Goal: Information Seeking & Learning: Learn about a topic

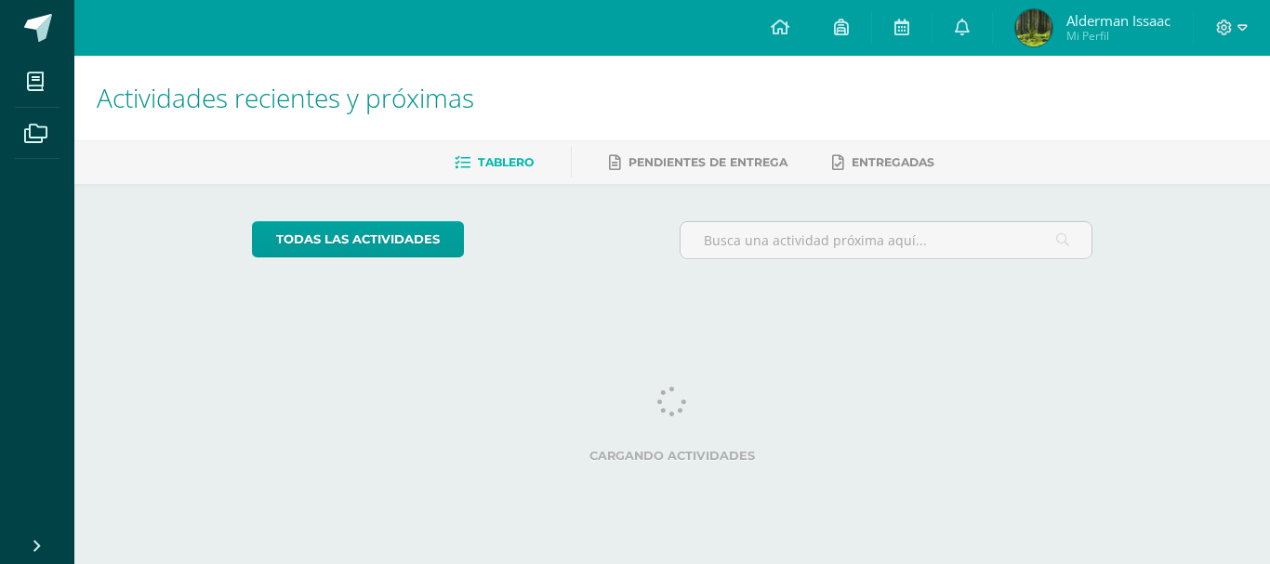
click at [210, 309] on div "Actividades recientes y próximas Tablero Pendientes de entrega Entregadas todas…" at bounding box center [672, 184] width 1196 height 256
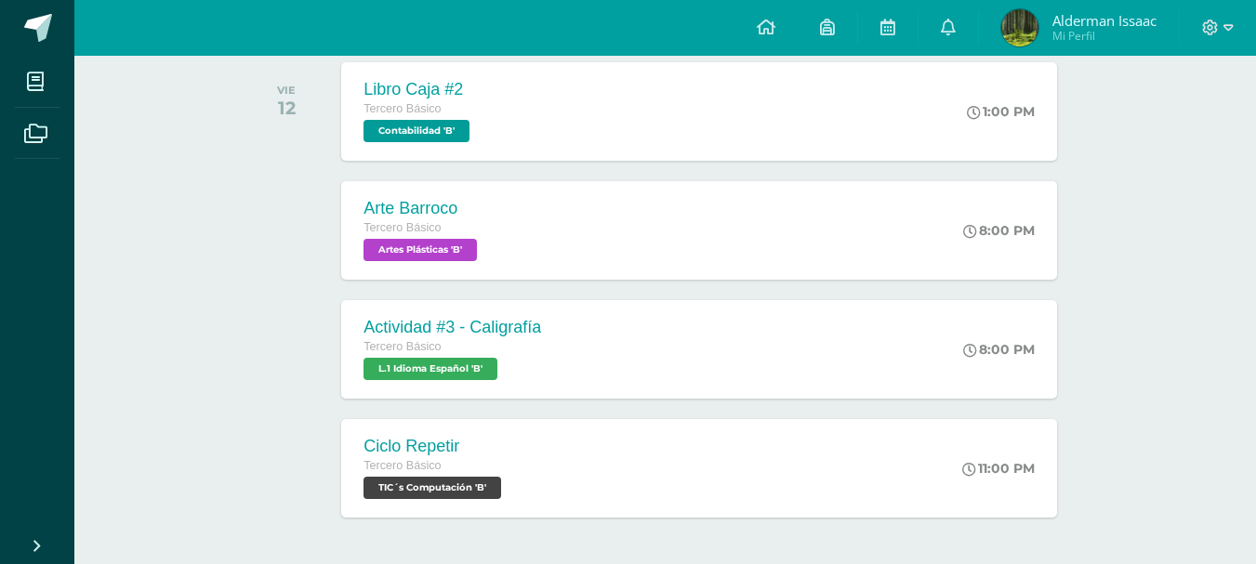
scroll to position [558, 0]
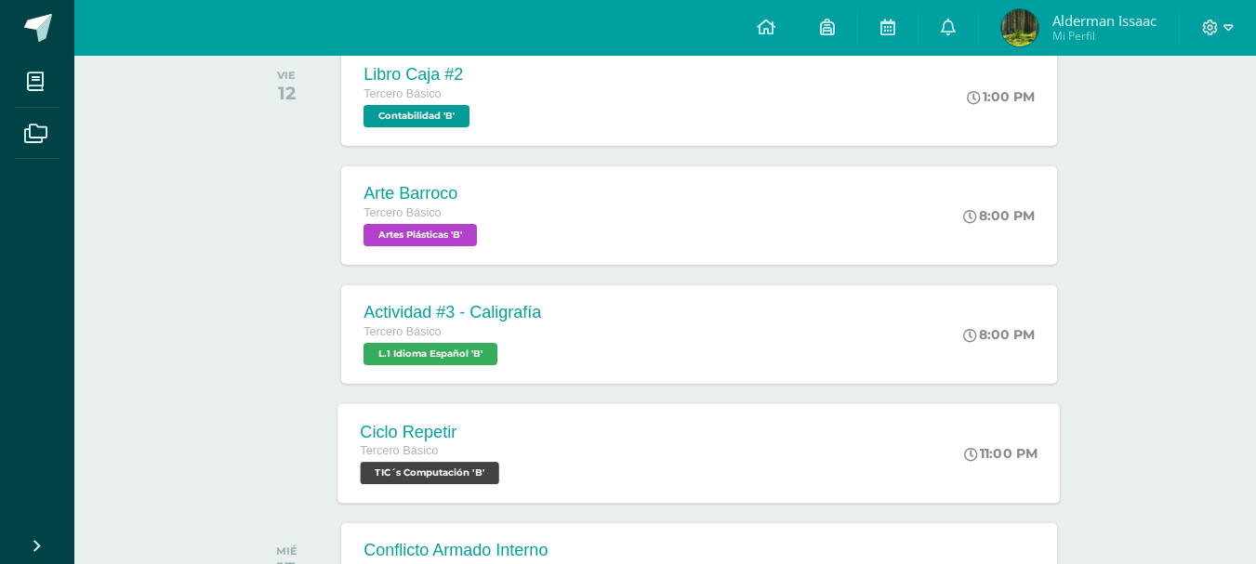
click at [485, 462] on span "TIC´s Computación 'B'" at bounding box center [430, 473] width 139 height 22
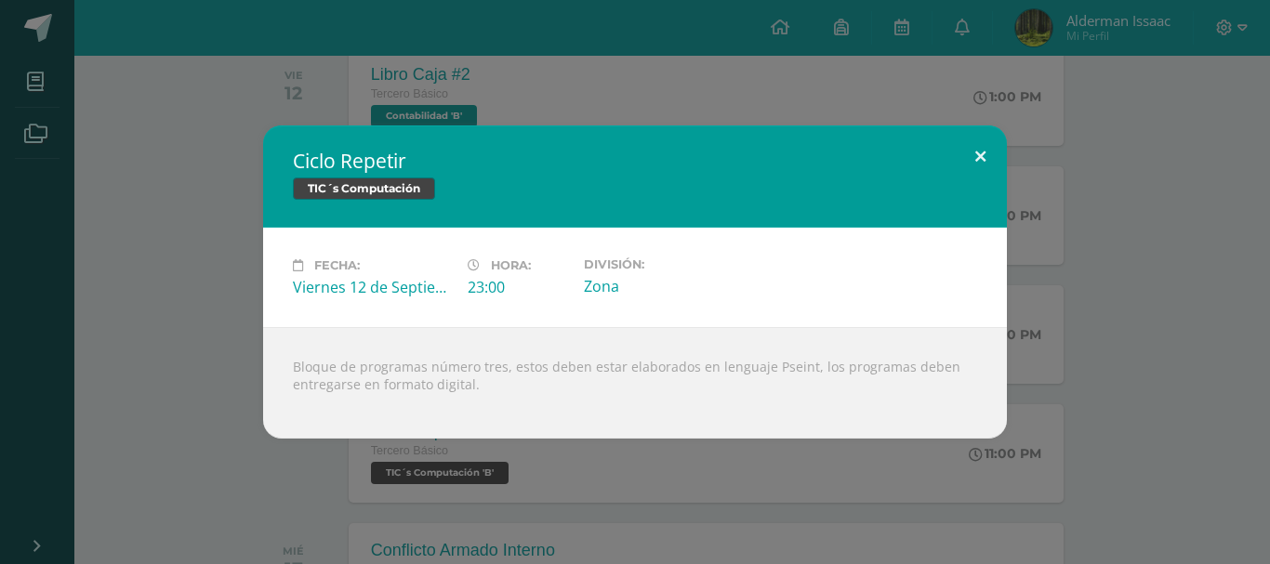
drag, startPoint x: 976, startPoint y: 151, endPoint x: 942, endPoint y: 65, distance: 92.2
click at [976, 150] on button at bounding box center [980, 157] width 53 height 63
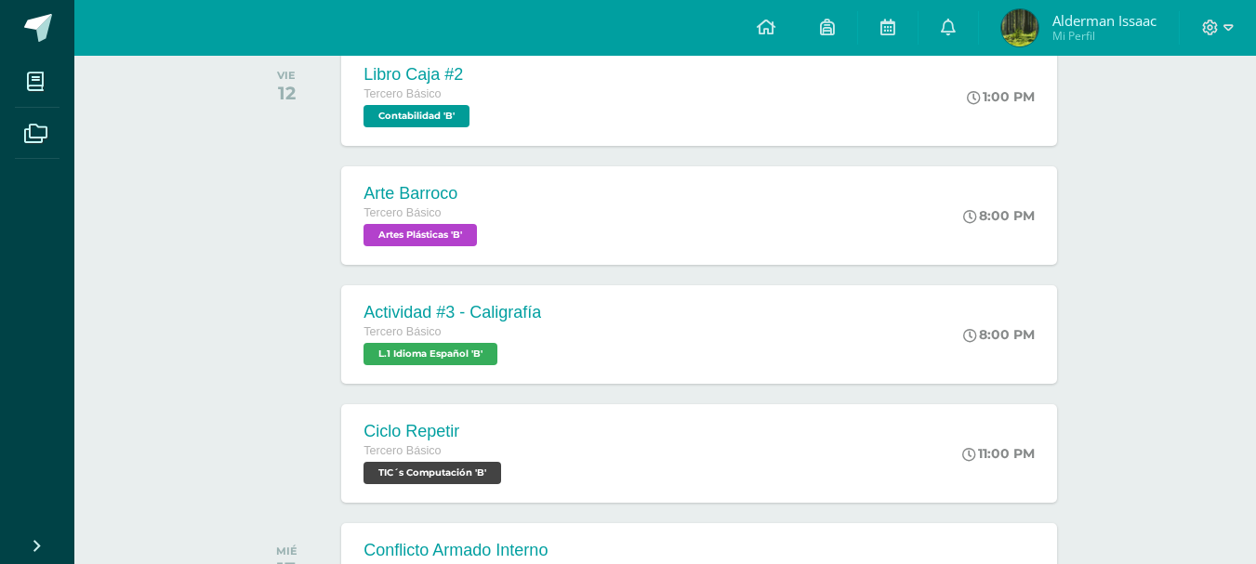
click at [898, 26] on link at bounding box center [888, 28] width 60 height 56
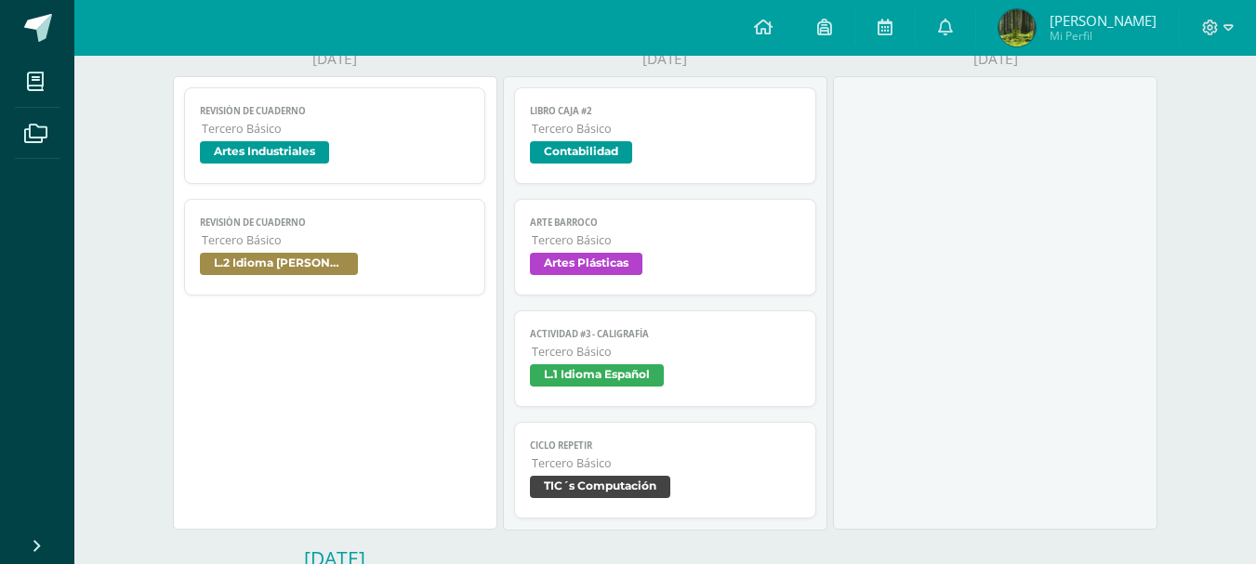
scroll to position [837, 0]
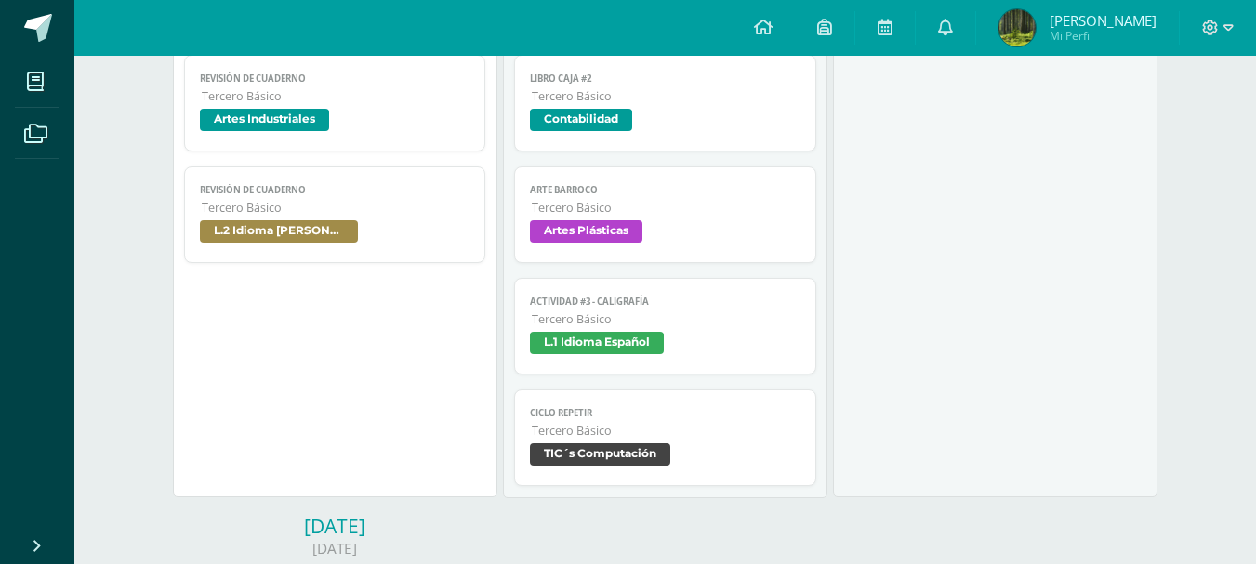
click at [635, 450] on span "TIC´s Computación" at bounding box center [600, 455] width 140 height 22
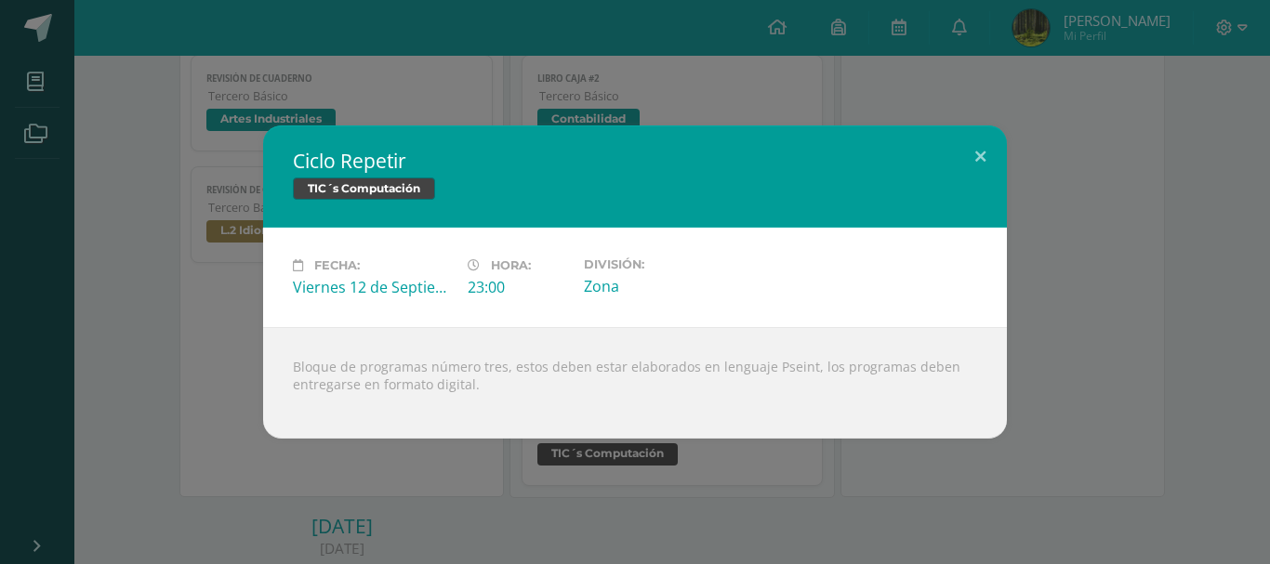
drag, startPoint x: 298, startPoint y: 325, endPoint x: 560, endPoint y: 402, distance: 273.1
click at [560, 402] on div "Ciclo Repetir TIC´s Computación Fecha: [DATE] Hora: 23:00 División: Zona" at bounding box center [635, 282] width 744 height 313
click at [747, 471] on div "Ciclo Repetir TIC´s Computación Fecha: [DATE] Hora: 23:00 División: Zona Loadin…" at bounding box center [635, 282] width 1270 height 564
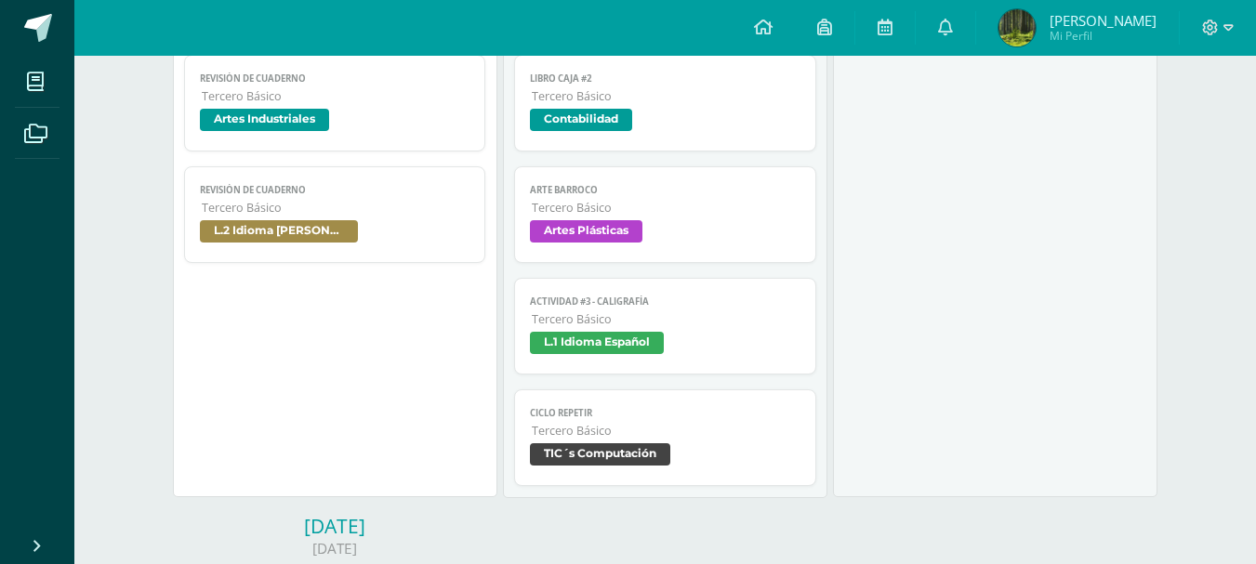
click at [703, 433] on span "Tercero Básico" at bounding box center [666, 431] width 269 height 16
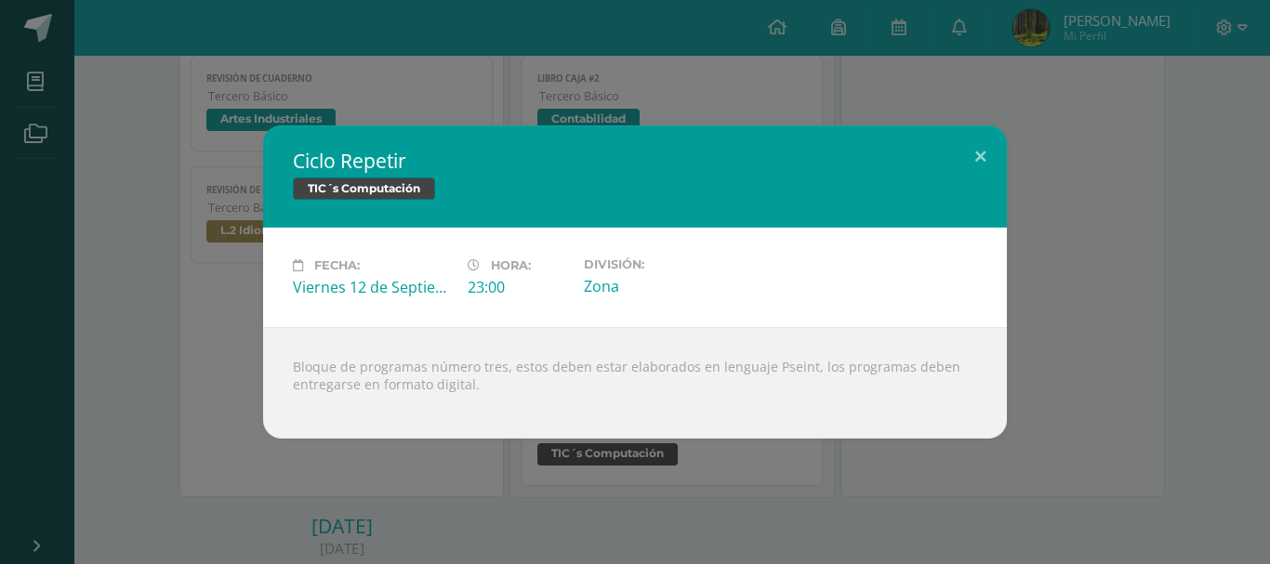
drag, startPoint x: 642, startPoint y: 415, endPoint x: 273, endPoint y: 319, distance: 380.4
click at [273, 319] on div "Ciclo Repetir TIC´s Computación Fecha: Viernes 12 de Septiembre Hora: 23:00 Div…" at bounding box center [635, 282] width 744 height 313
click at [216, 356] on div "Ciclo Repetir TIC´s Computación Fecha: Viernes 12 de Septiembre Hora: 23:00 Div…" at bounding box center [634, 282] width 1255 height 313
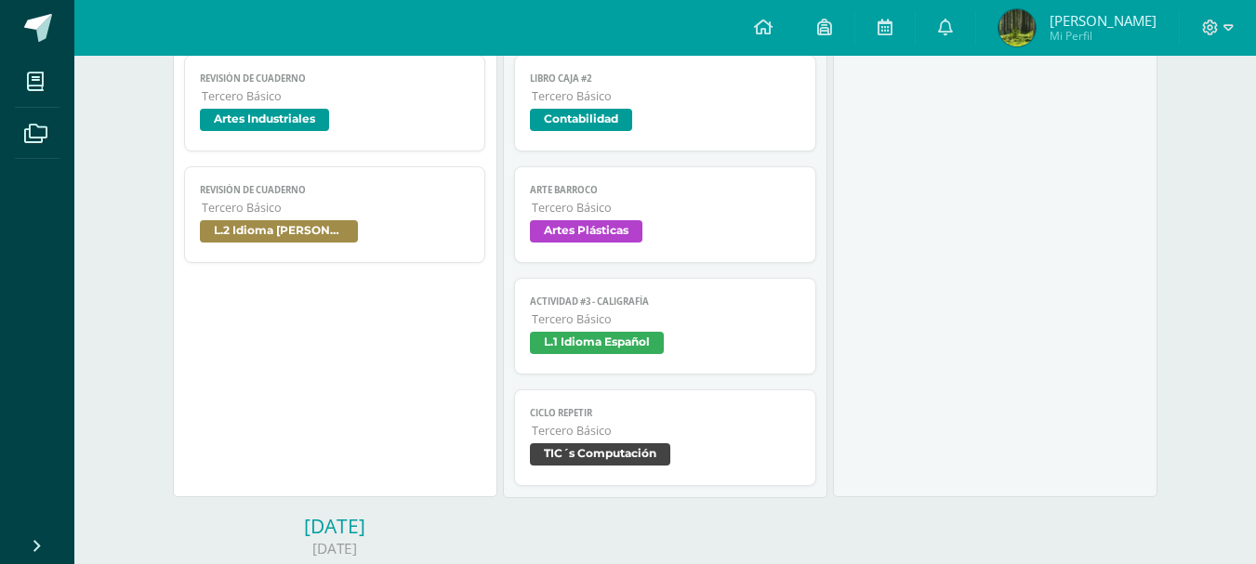
click at [653, 218] on link "Arte Barroco Tercero Básico Artes Plásticas" at bounding box center [665, 214] width 302 height 97
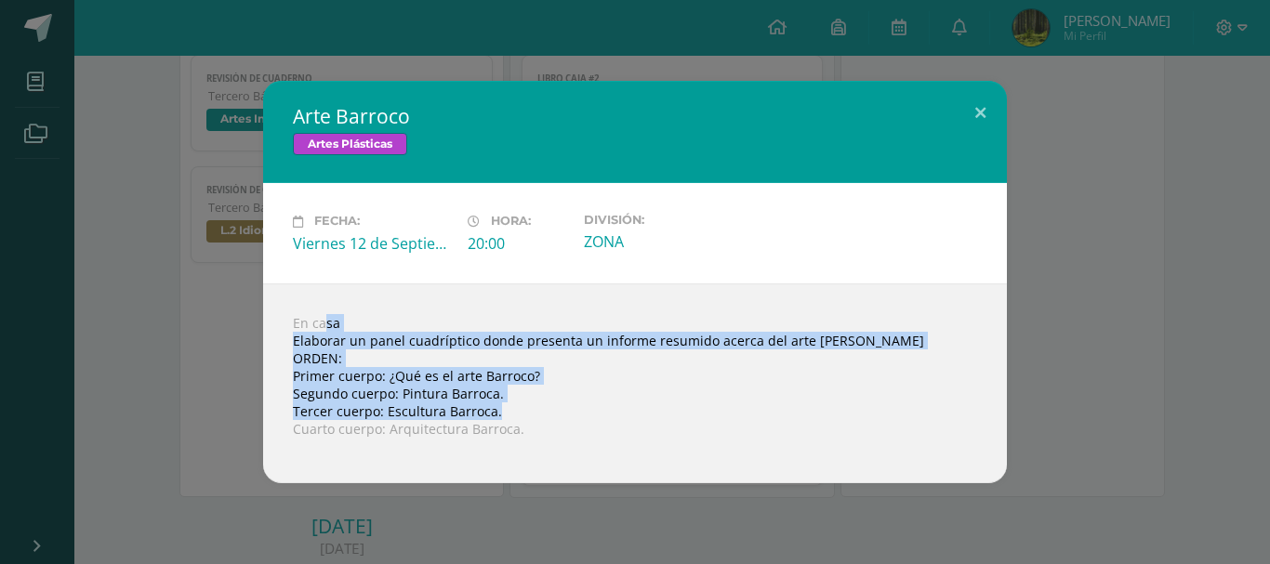
drag, startPoint x: 604, startPoint y: 420, endPoint x: 235, endPoint y: 290, distance: 391.4
click at [235, 290] on div "Arte Barroco Artes Plásticas Fecha: Viernes 12 de Septiembre Hora: 20:00 Divisi…" at bounding box center [634, 282] width 1255 height 402
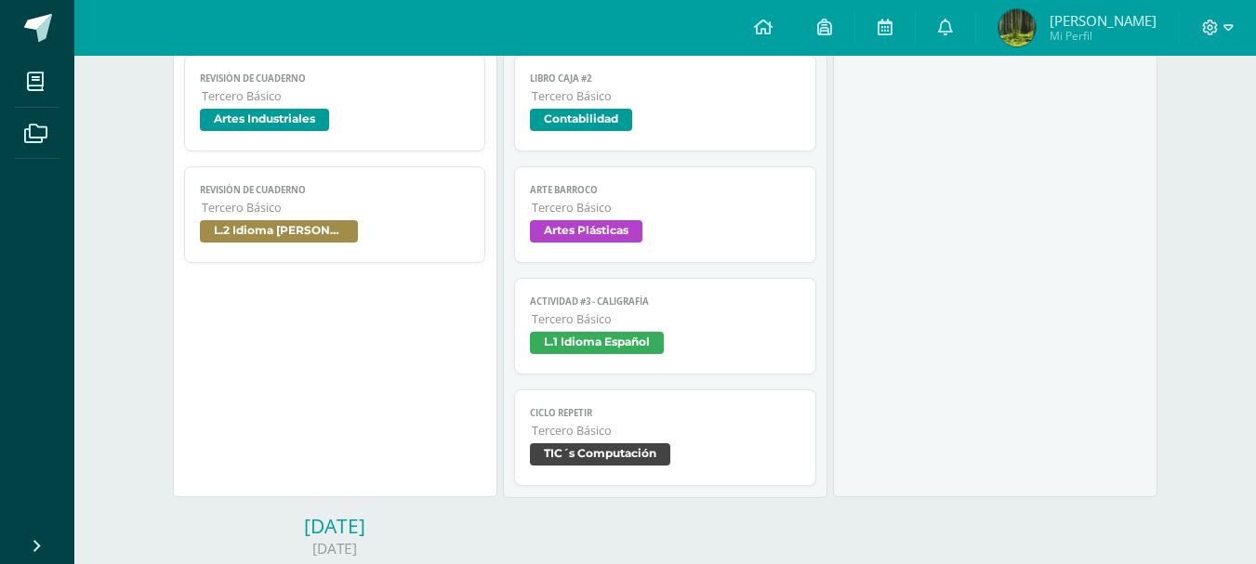
click at [651, 205] on span "Tercero Básico" at bounding box center [666, 208] width 269 height 16
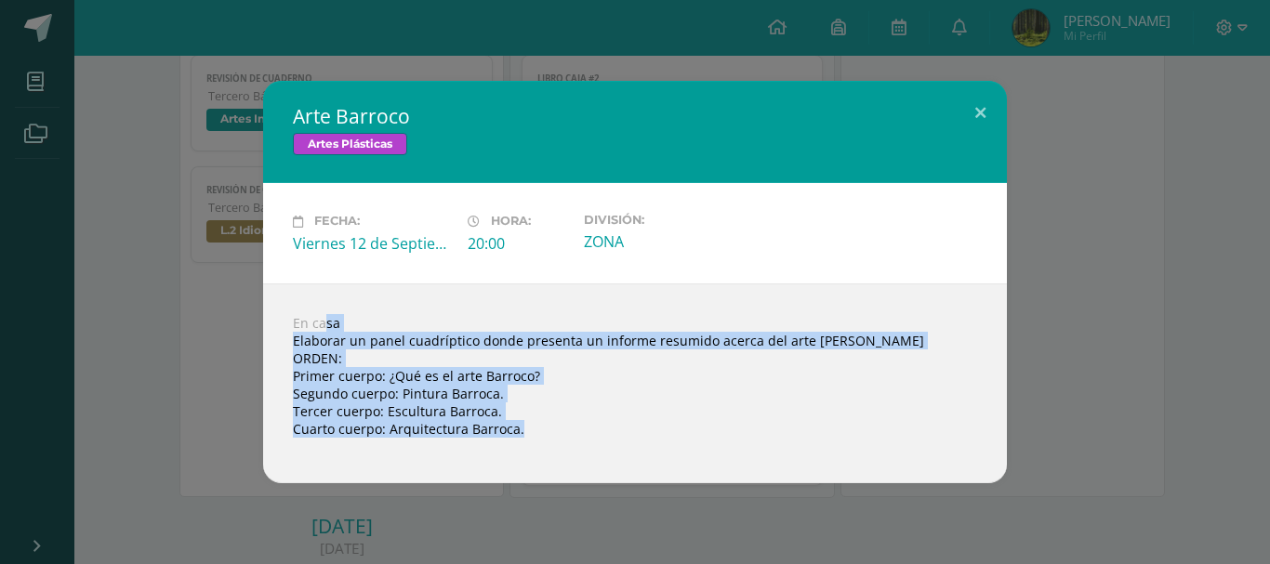
drag, startPoint x: 576, startPoint y: 439, endPoint x: 263, endPoint y: 324, distance: 333.0
click at [263, 324] on div "En casa Elaborar un panel cuadríptico donde presenta un informe resumido acerca…" at bounding box center [635, 384] width 744 height 200
click at [155, 340] on div "Arte Barroco Artes Plásticas Fecha: Viernes 12 de Septiembre Hora: 20:00 Divisi…" at bounding box center [634, 282] width 1255 height 402
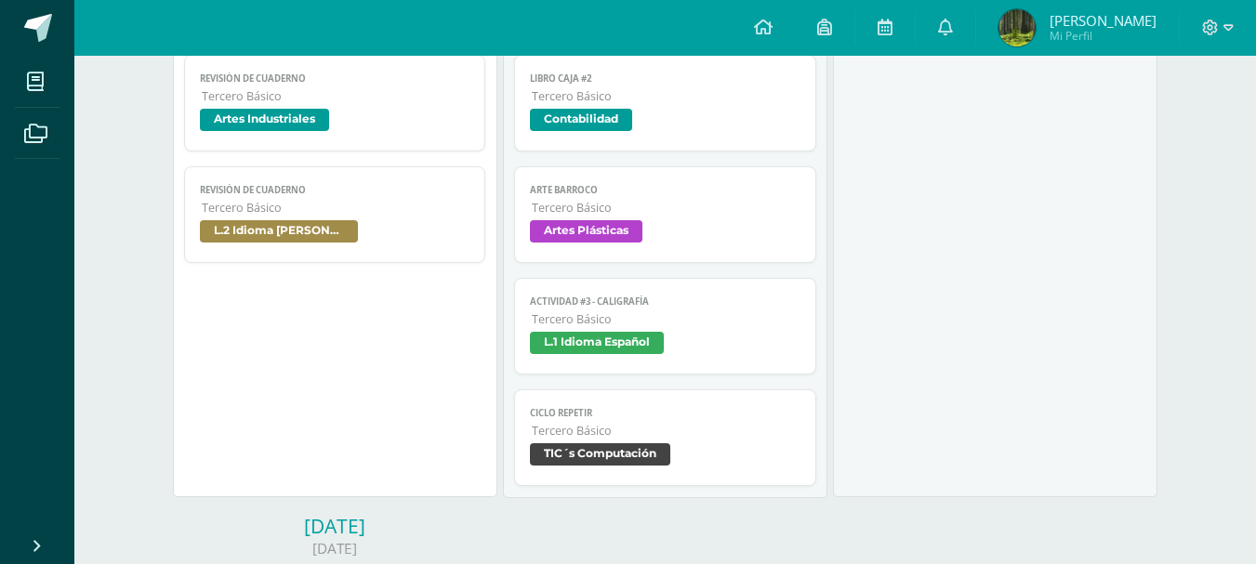
click at [628, 437] on span "Tercero Básico" at bounding box center [666, 431] width 269 height 16
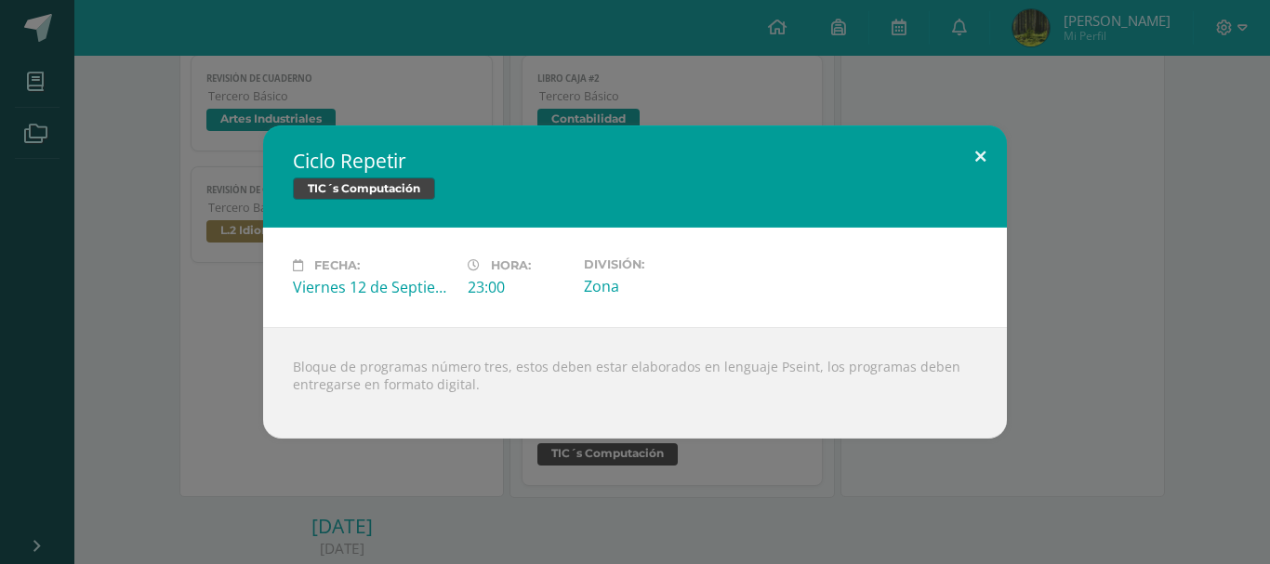
click at [971, 146] on button at bounding box center [980, 157] width 53 height 63
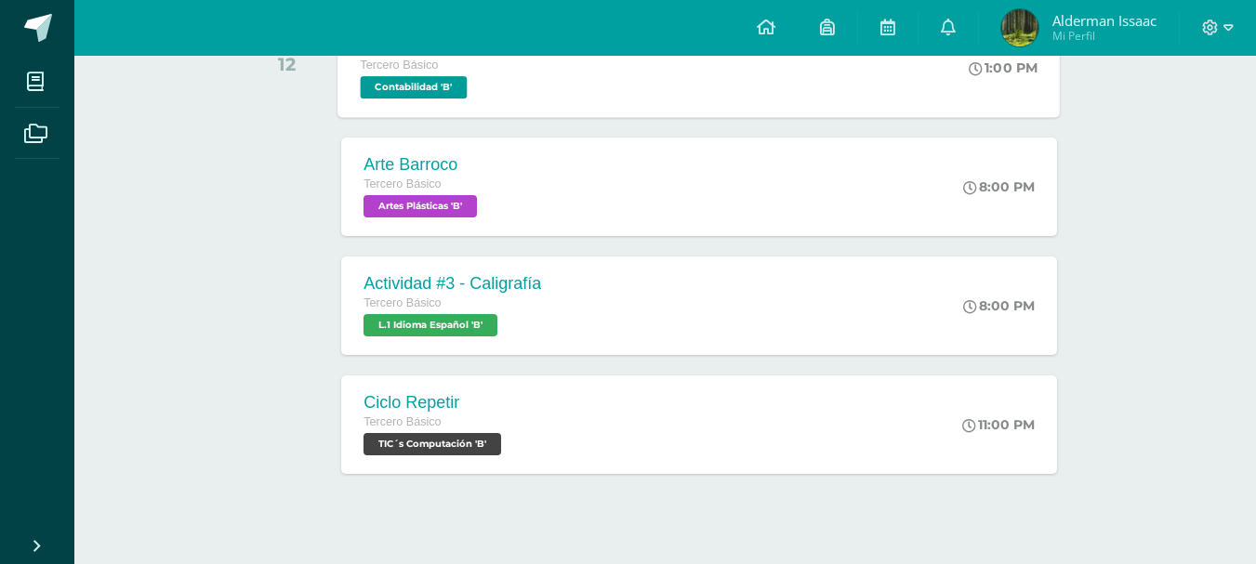
scroll to position [614, 0]
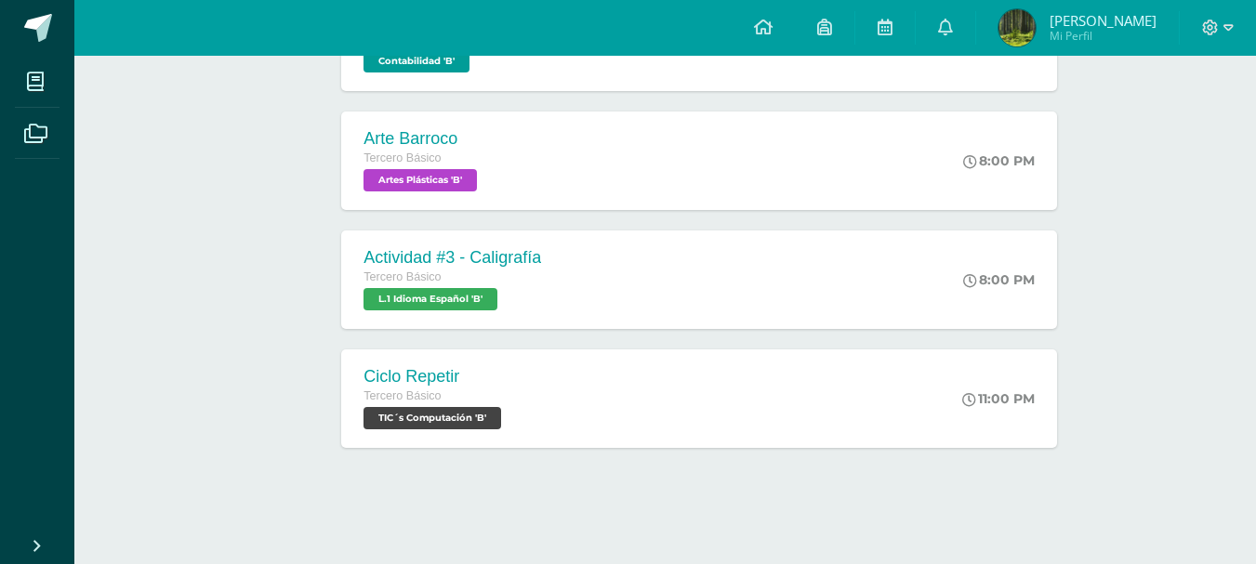
scroll to position [614, 0]
click at [540, 387] on div "Ciclo Repetir Tercero Básico TIC´s Computación 'B' 11:00 PM Ciclo Repetir TIC´s…" at bounding box center [699, 397] width 722 height 99
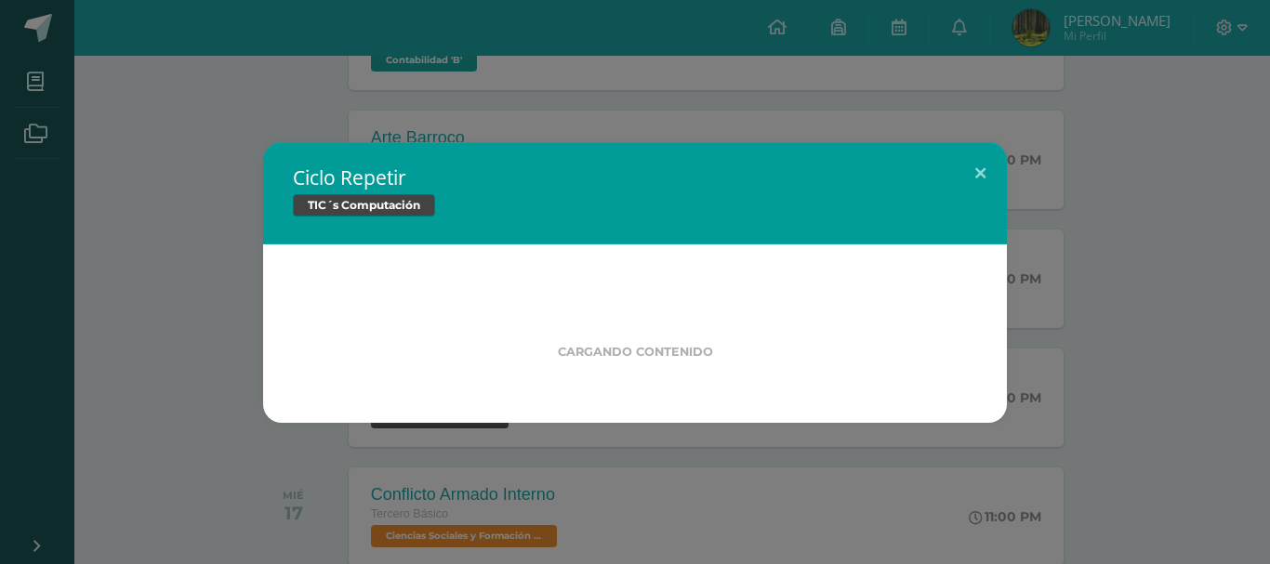
drag, startPoint x: 179, startPoint y: 277, endPoint x: 189, endPoint y: 275, distance: 9.5
click at [179, 277] on div "Ciclo Repetir TIC´s Computación Cargando contenido" at bounding box center [634, 282] width 1255 height 281
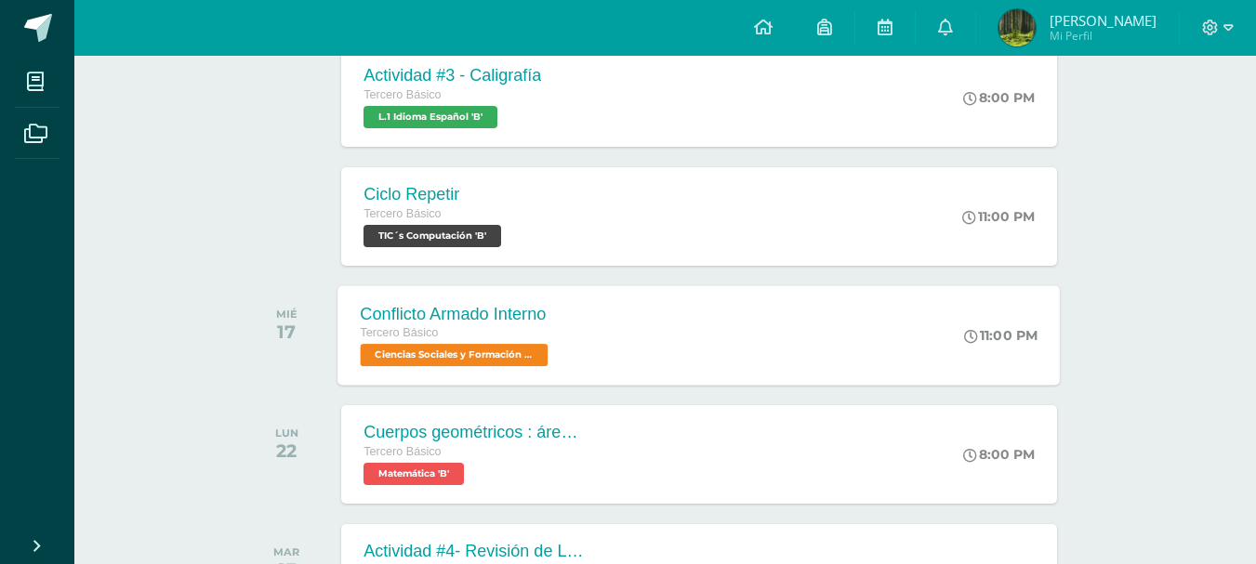
scroll to position [800, 0]
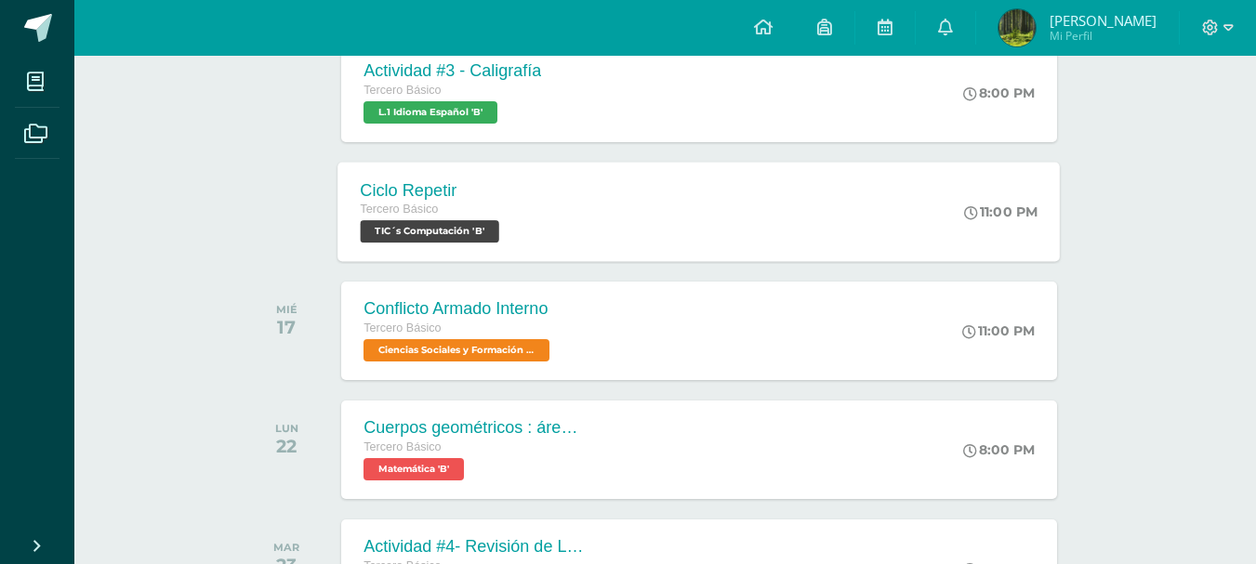
click at [626, 205] on div "Ciclo Repetir Tercero Básico TIC´s Computación 'B' 11:00 PM Ciclo Repetir TIC´s…" at bounding box center [699, 211] width 722 height 99
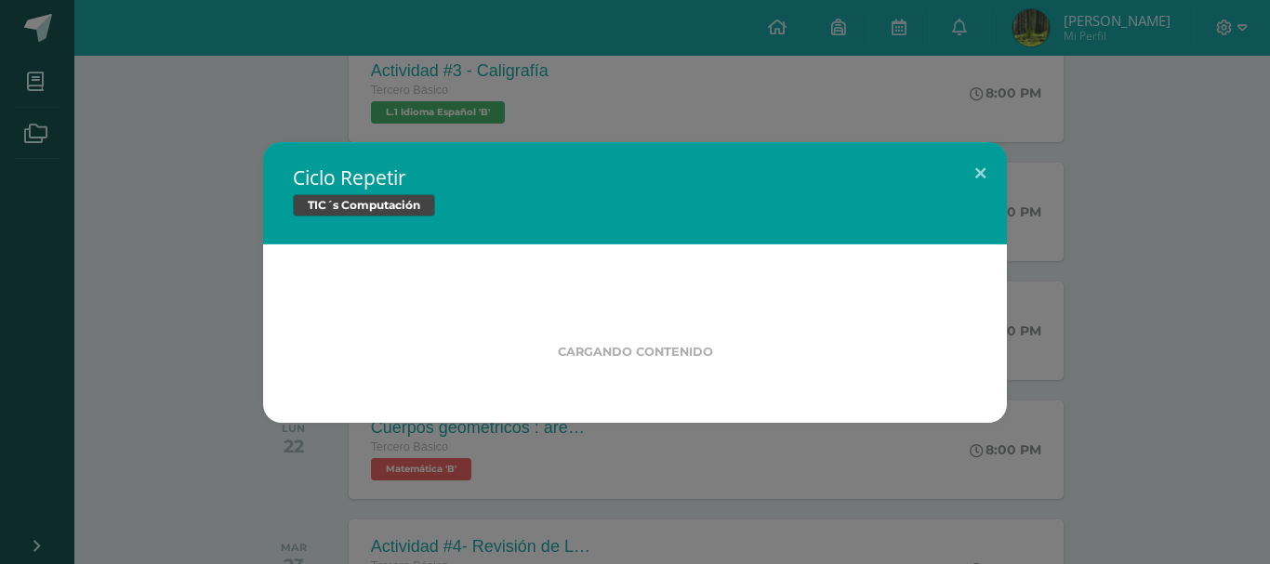
click at [636, 304] on span at bounding box center [635, 311] width 51 height 14
click at [986, 166] on button at bounding box center [980, 173] width 53 height 63
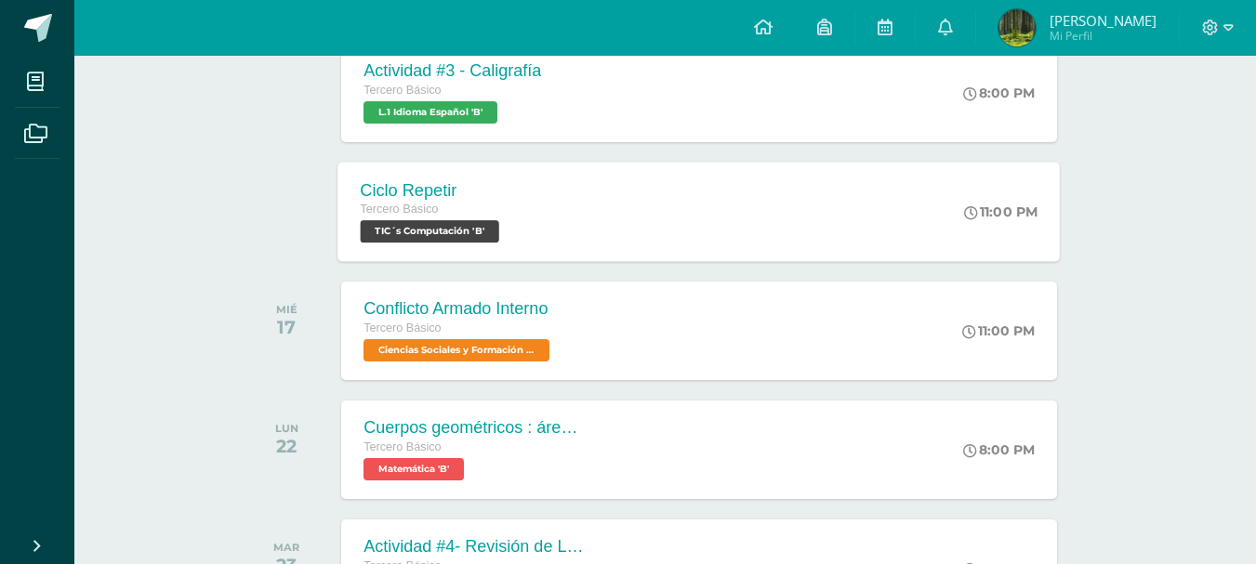
click at [428, 219] on div "Tercero Básico" at bounding box center [433, 210] width 144 height 20
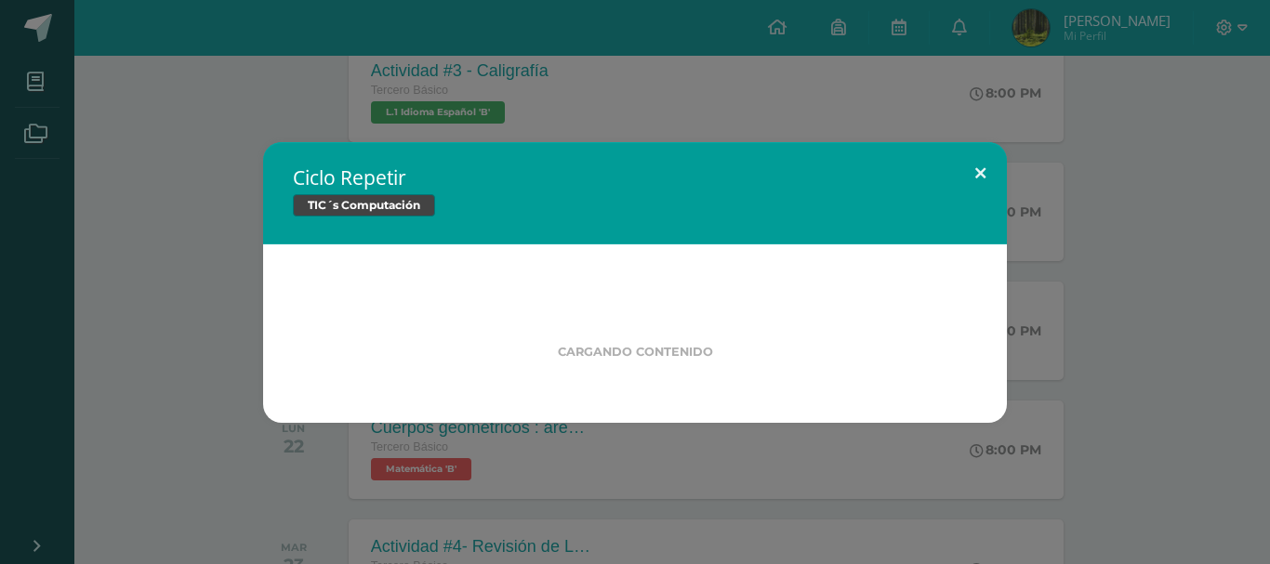
click at [976, 166] on button at bounding box center [980, 173] width 53 height 63
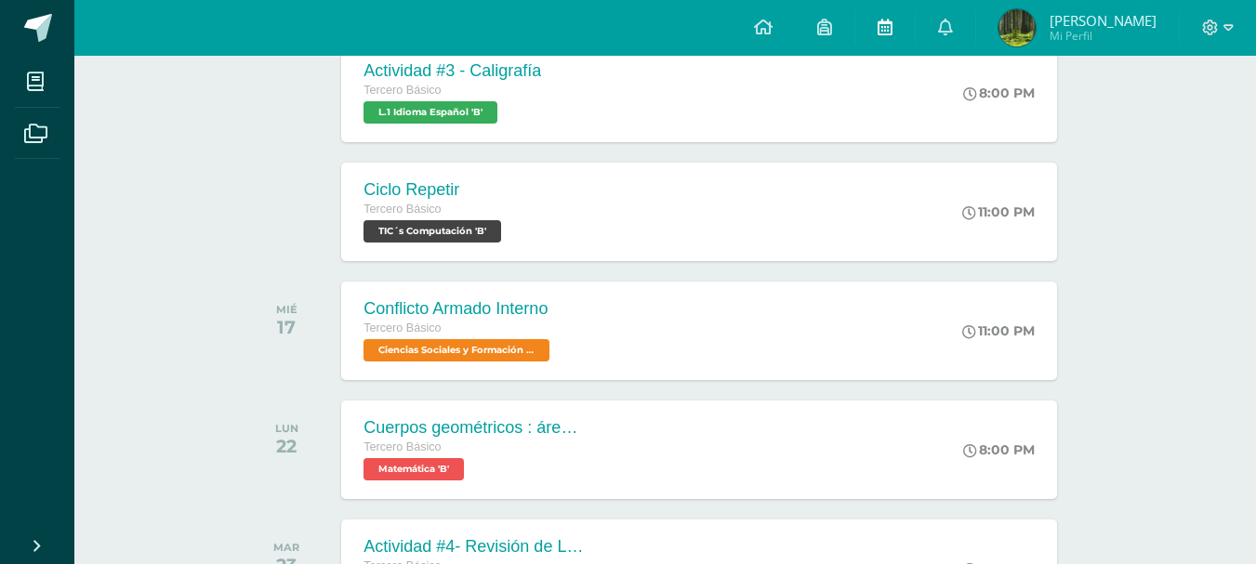
click at [903, 22] on link at bounding box center [885, 28] width 60 height 56
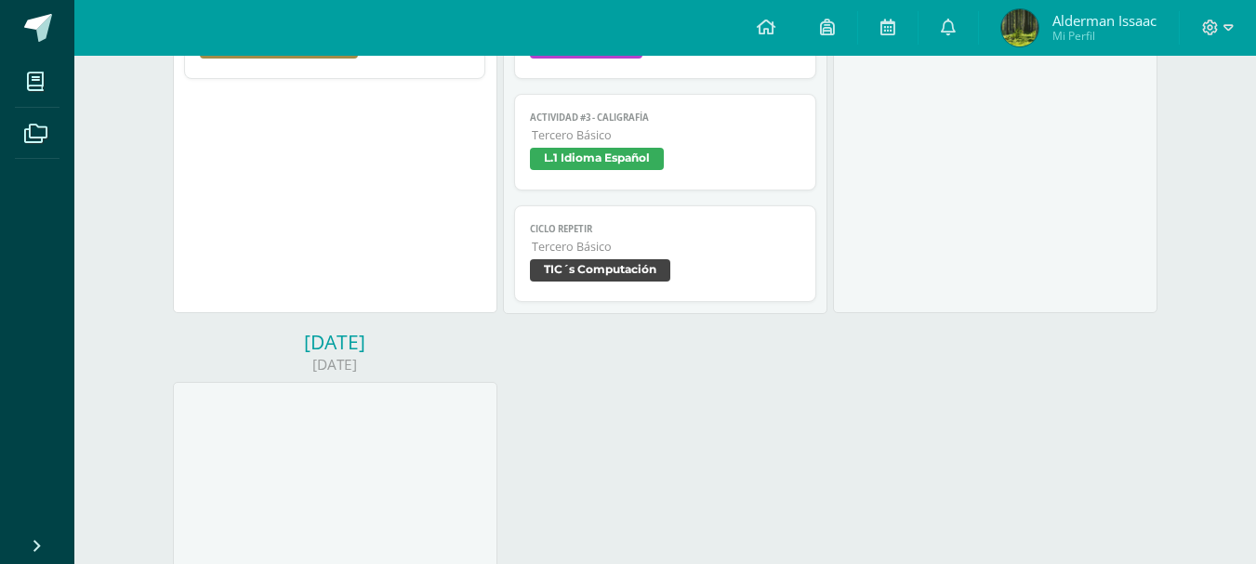
scroll to position [1023, 0]
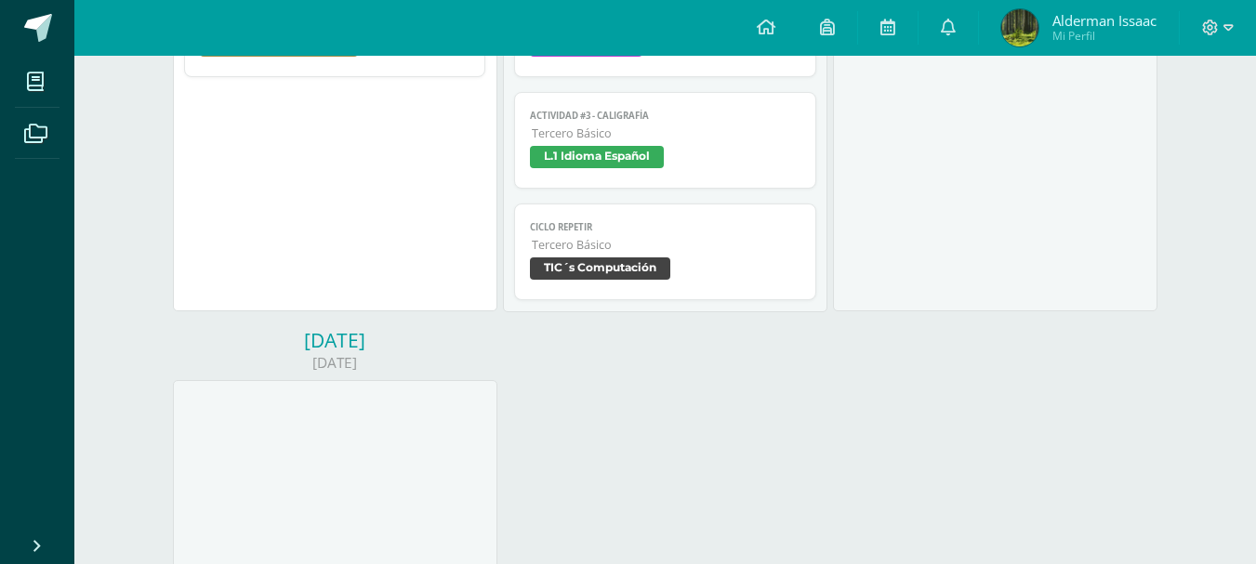
click at [697, 267] on span "TIC´s Computación" at bounding box center [665, 271] width 271 height 27
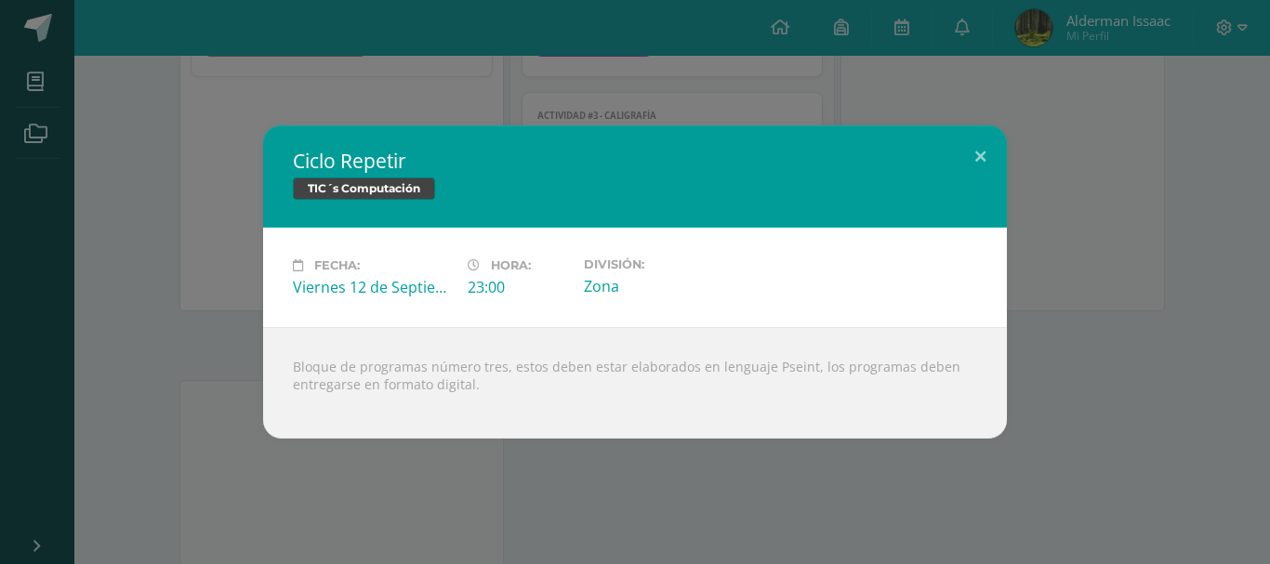
drag, startPoint x: 592, startPoint y: 404, endPoint x: 218, endPoint y: 289, distance: 391.2
click at [218, 289] on div "Ciclo Repetir TIC´s Computación Fecha: Viernes 12 de Septiembre Hora: 23:00 Div…" at bounding box center [634, 282] width 1255 height 313
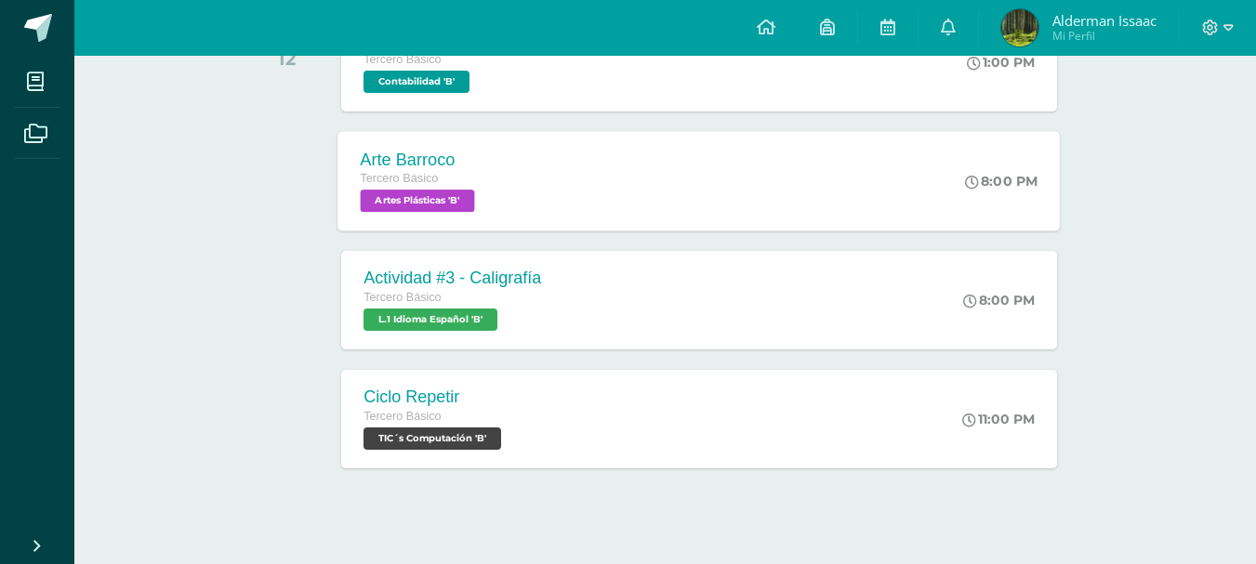
scroll to position [614, 0]
